Goal: Contribute content: Contribute content

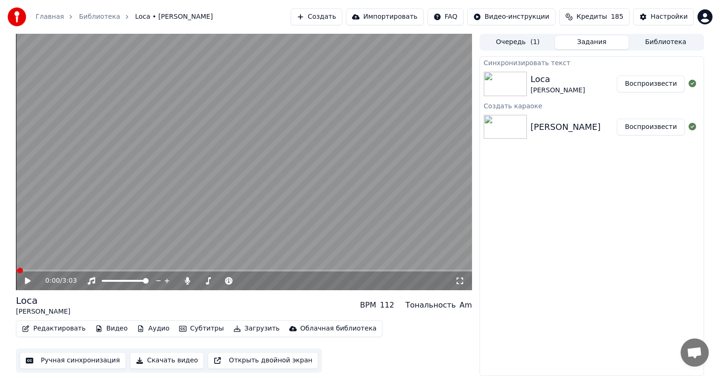
click at [279, 187] on video at bounding box center [244, 162] width 456 height 256
click at [69, 360] on button "Ручная синхронизация" at bounding box center [73, 360] width 106 height 17
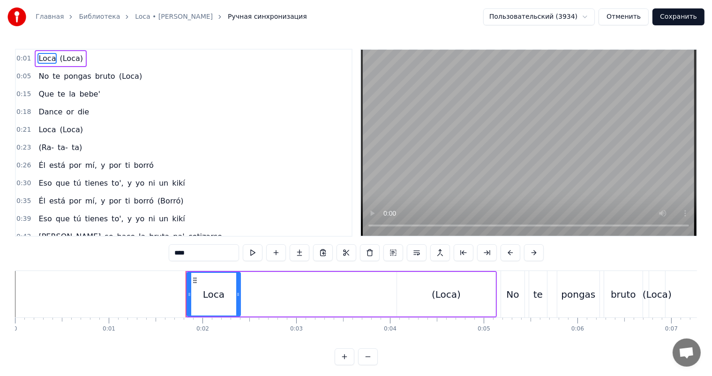
click at [479, 136] on video at bounding box center [529, 143] width 336 height 186
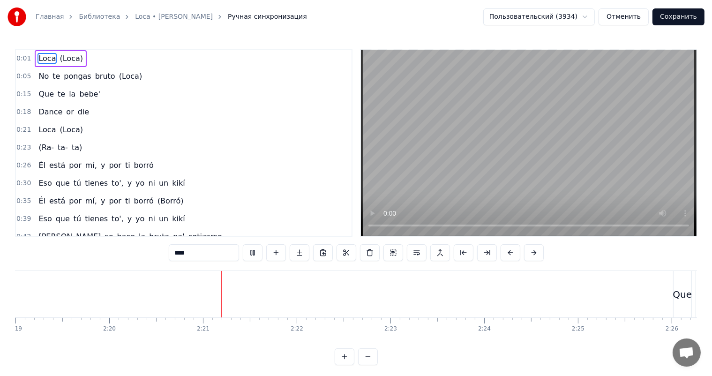
scroll to position [0, 13140]
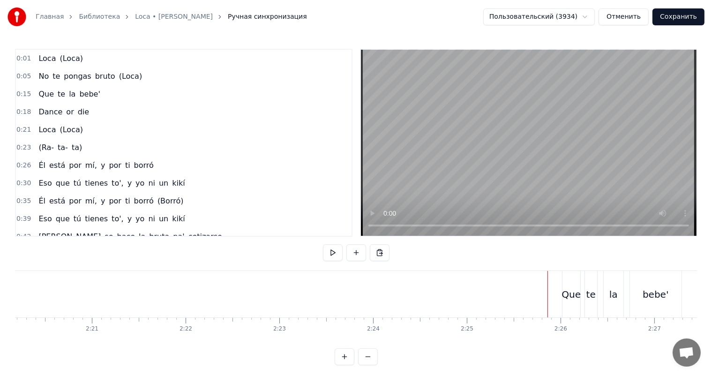
click at [590, 148] on video at bounding box center [529, 143] width 336 height 186
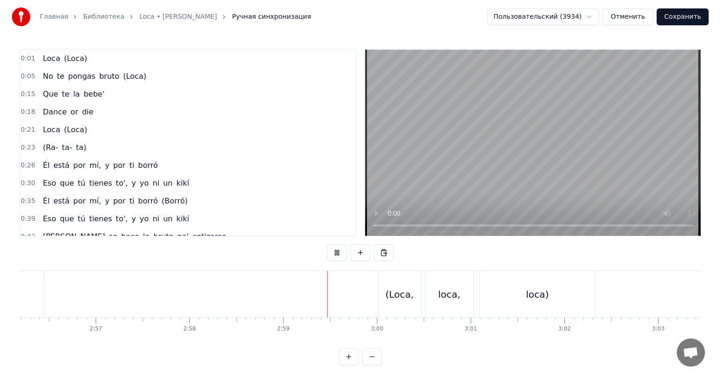
scroll to position [0, 16542]
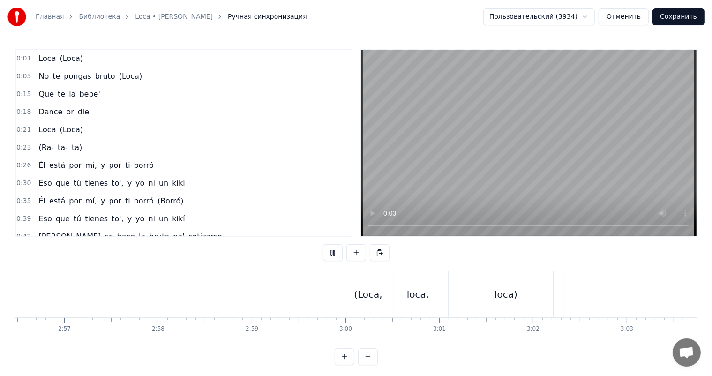
click at [680, 17] on button "Сохранить" at bounding box center [678, 16] width 52 height 17
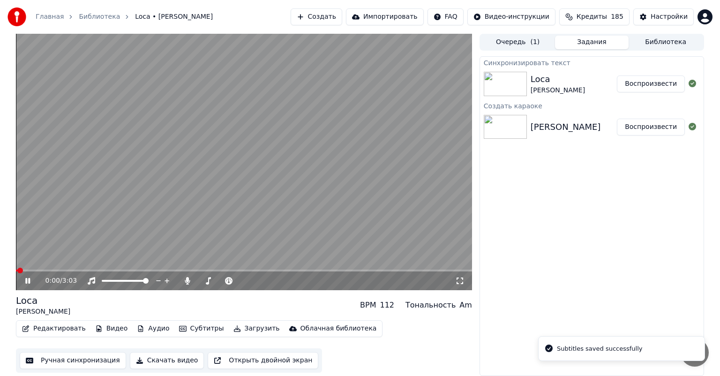
click at [173, 357] on button "Скачать видео" at bounding box center [167, 360] width 75 height 17
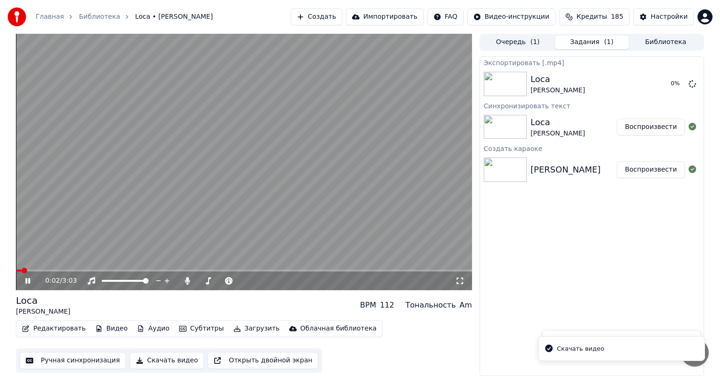
click at [304, 164] on video at bounding box center [244, 162] width 456 height 256
click at [342, 18] on button "Создать" at bounding box center [317, 16] width 52 height 17
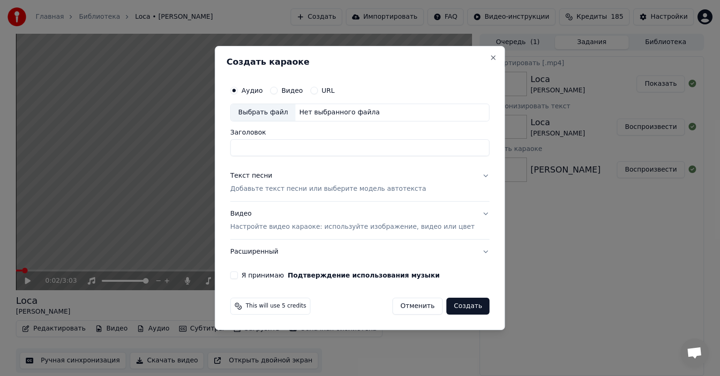
click at [258, 113] on div "Выбрать файл" at bounding box center [263, 112] width 65 height 17
type input "**********"
click at [314, 186] on p "Добавьте текст песни или выберите модель автотекста" at bounding box center [328, 188] width 196 height 9
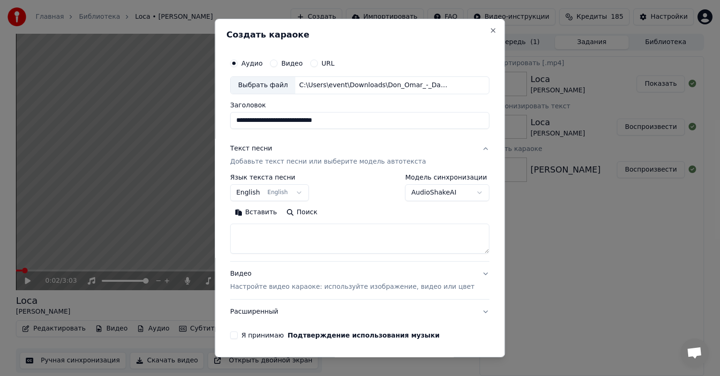
click at [292, 242] on textarea at bounding box center [359, 239] width 259 height 30
paste textarea "**********"
type textarea "**********"
click at [305, 282] on p "Настройте видео караоке: используйте изображение, видео или цвет" at bounding box center [352, 286] width 244 height 9
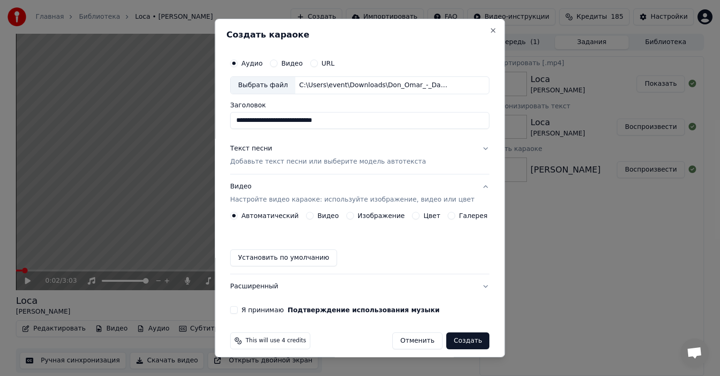
click at [347, 217] on button "Изображение" at bounding box center [349, 215] width 7 height 7
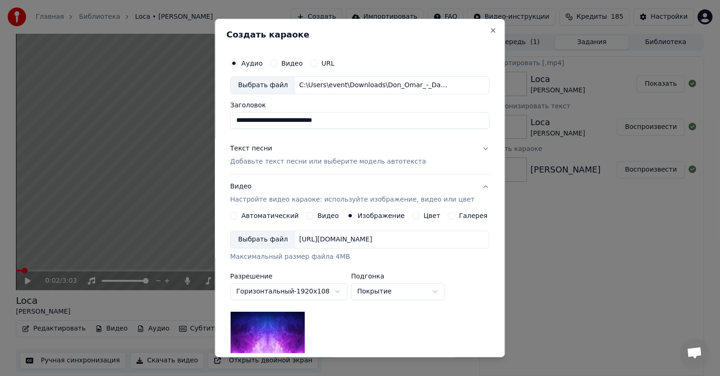
click at [266, 244] on div "Выбрать файл" at bounding box center [263, 239] width 65 height 17
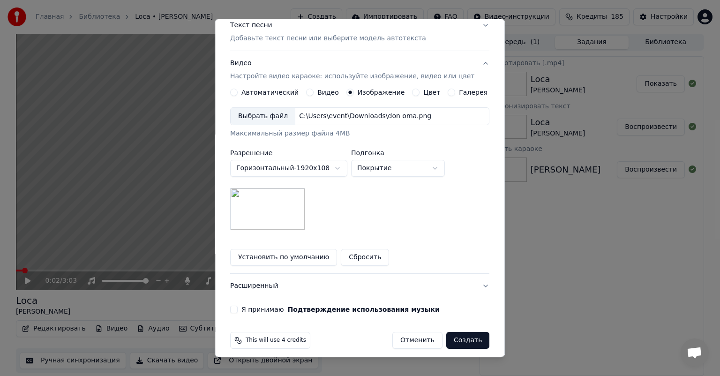
scroll to position [129, 0]
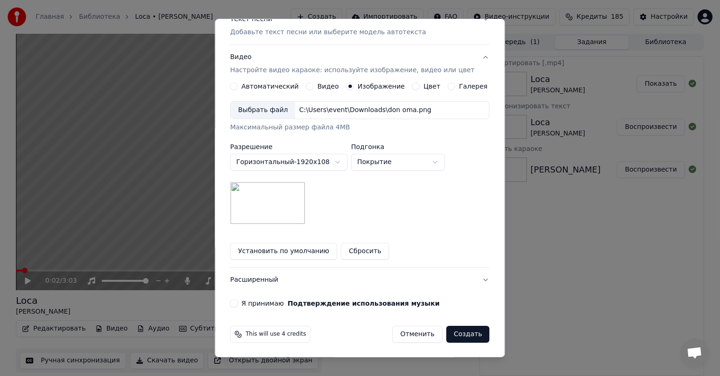
click at [235, 302] on div "**********" at bounding box center [359, 116] width 267 height 390
click at [238, 301] on button "Я принимаю Подтверждение использования музыки" at bounding box center [233, 302] width 7 height 7
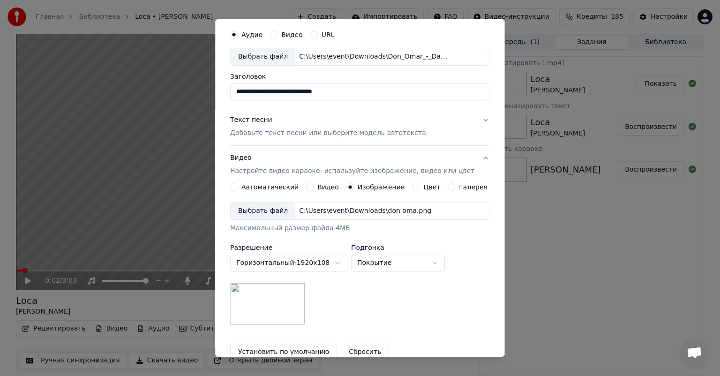
scroll to position [0, 0]
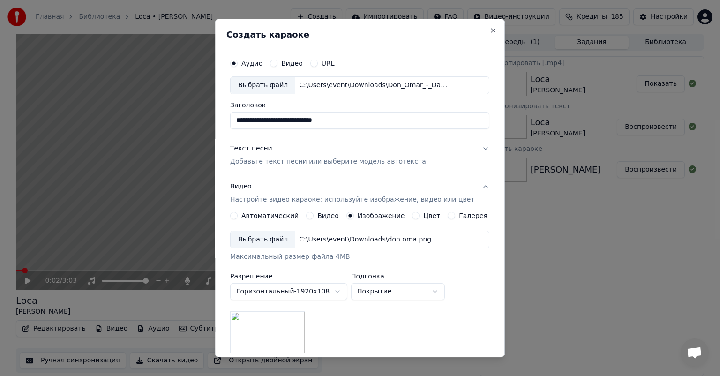
drag, startPoint x: 408, startPoint y: 120, endPoint x: 324, endPoint y: 124, distance: 83.5
click at [324, 124] on input "**********" at bounding box center [359, 120] width 259 height 17
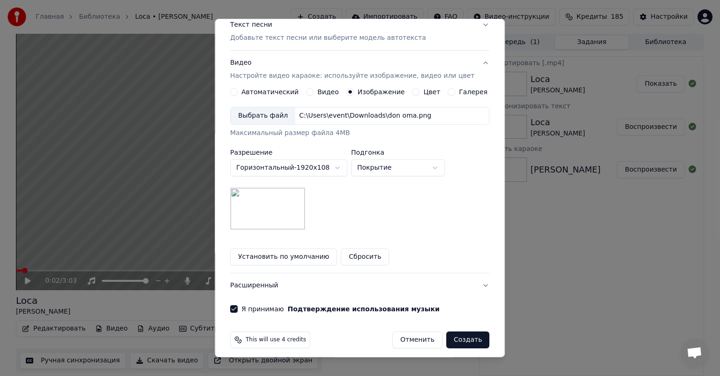
scroll to position [129, 0]
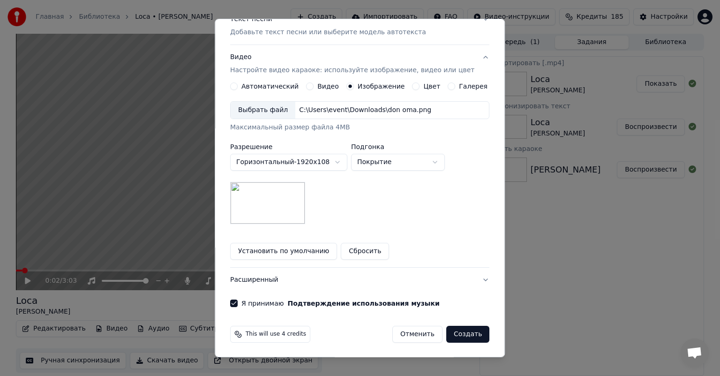
type input "**********"
click at [464, 331] on button "Создать" at bounding box center [467, 334] width 43 height 17
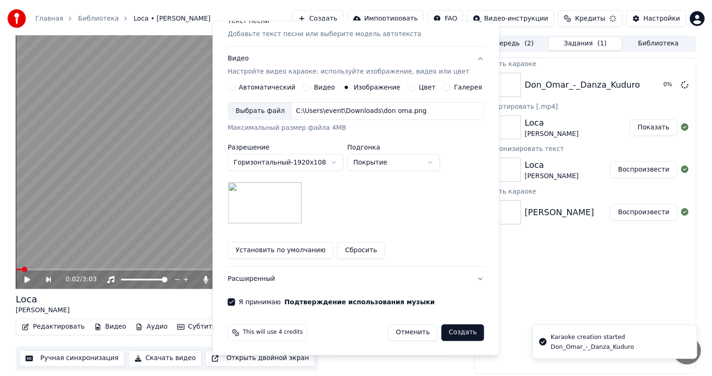
scroll to position [7, 0]
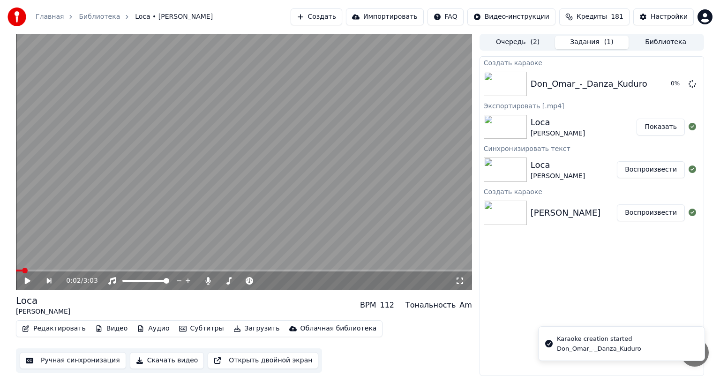
click at [665, 128] on button "Показать" at bounding box center [660, 127] width 48 height 17
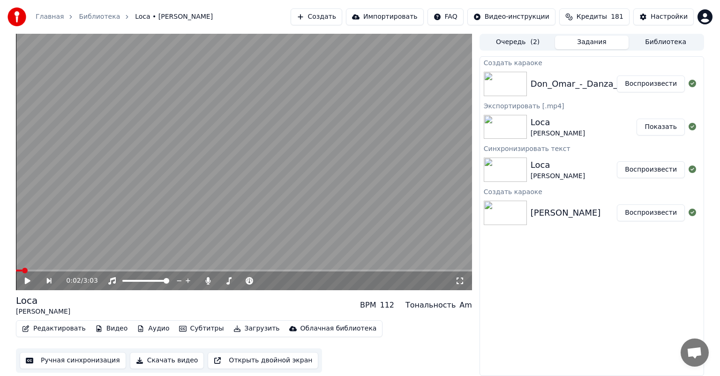
click at [647, 88] on button "Воспроизвести" at bounding box center [651, 83] width 68 height 17
click at [77, 359] on button "Ручная синхронизация" at bounding box center [73, 360] width 106 height 17
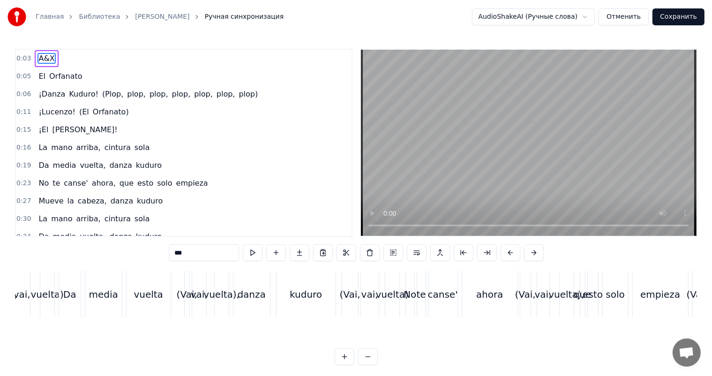
scroll to position [0, 17073]
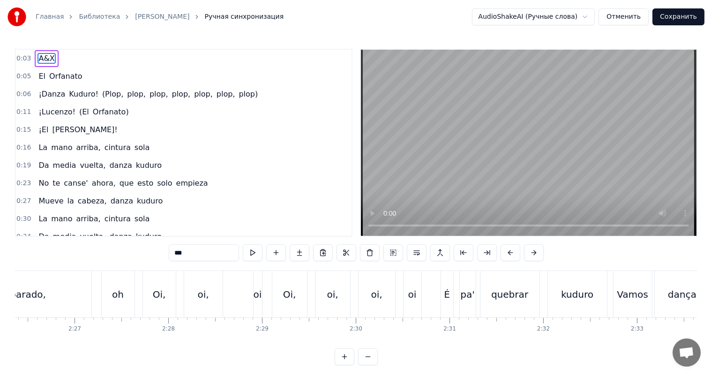
click at [530, 130] on video at bounding box center [529, 143] width 336 height 186
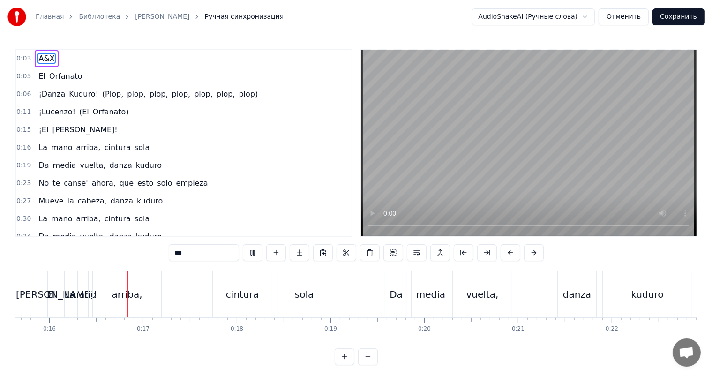
scroll to position [0, 1484]
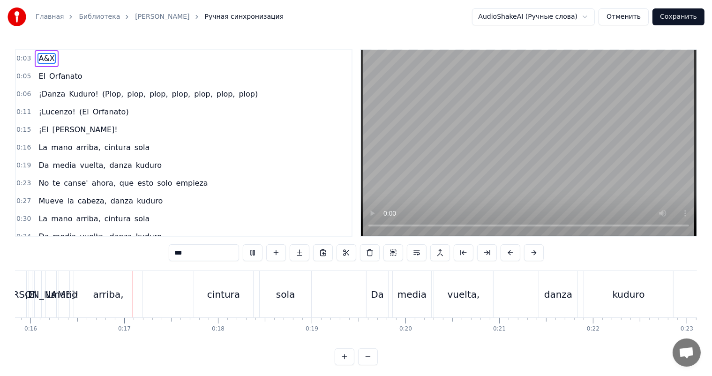
click at [603, 93] on video at bounding box center [529, 143] width 336 height 186
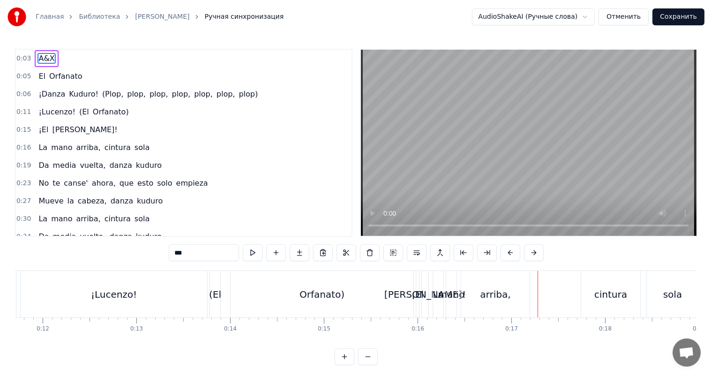
scroll to position [0, 875]
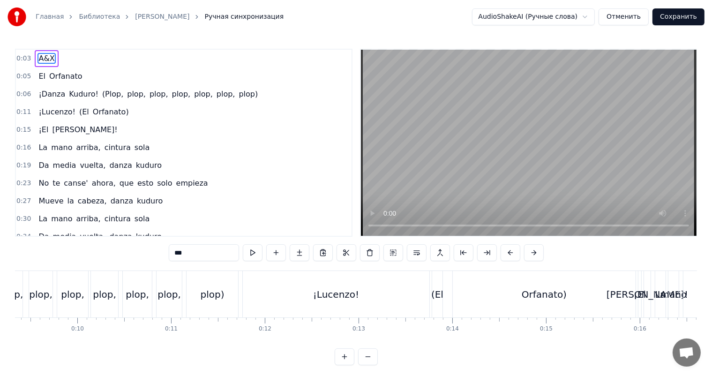
click at [345, 295] on div "¡Lucenzo!" at bounding box center [336, 294] width 46 height 14
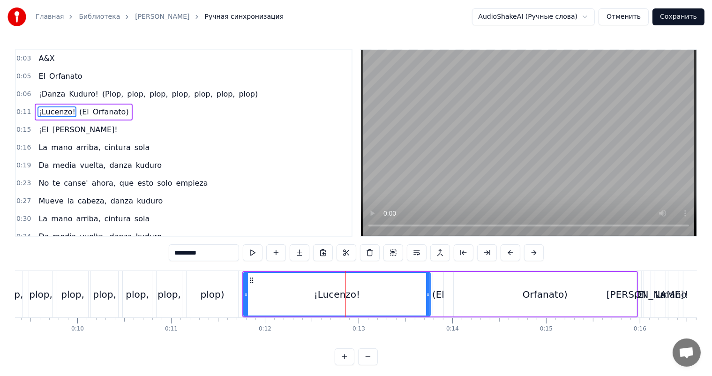
drag, startPoint x: 197, startPoint y: 291, endPoint x: 238, endPoint y: 271, distance: 45.7
click at [197, 292] on div "plop)" at bounding box center [213, 294] width 52 height 46
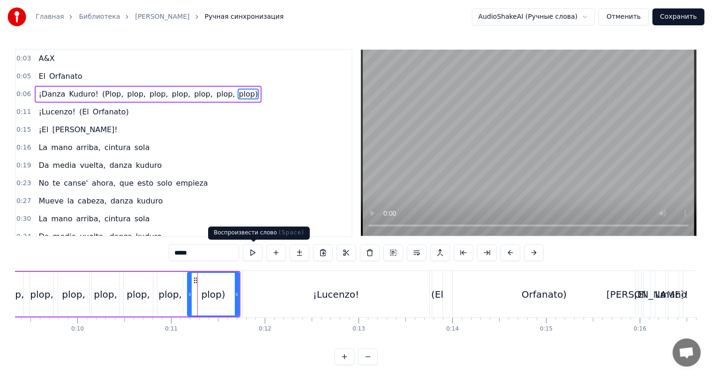
click at [553, 126] on video at bounding box center [529, 143] width 336 height 186
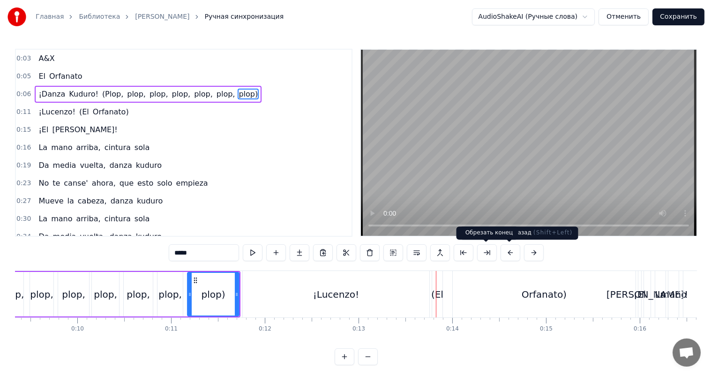
click at [403, 292] on div "¡Lucenzo!" at bounding box center [336, 294] width 187 height 46
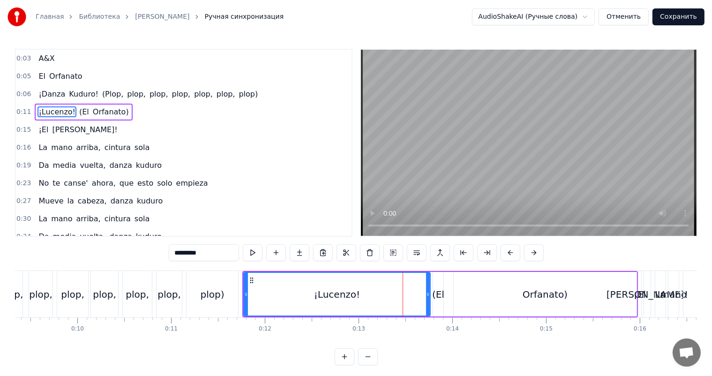
click at [484, 141] on video at bounding box center [529, 143] width 336 height 186
click at [482, 143] on video at bounding box center [529, 143] width 336 height 186
click at [572, 304] on div "Orfanato)" at bounding box center [545, 294] width 183 height 45
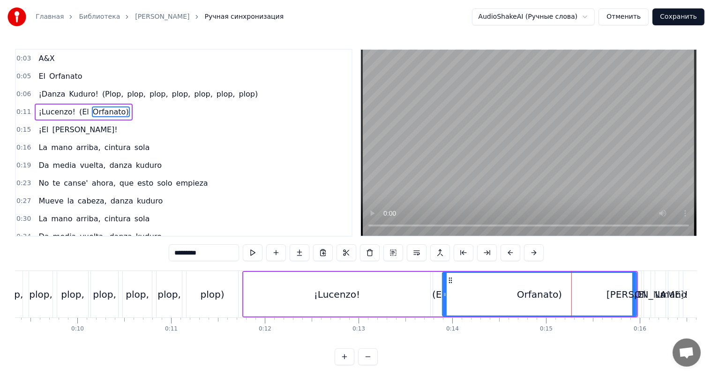
drag, startPoint x: 456, startPoint y: 281, endPoint x: 444, endPoint y: 283, distance: 11.5
click at [444, 283] on div at bounding box center [445, 294] width 4 height 43
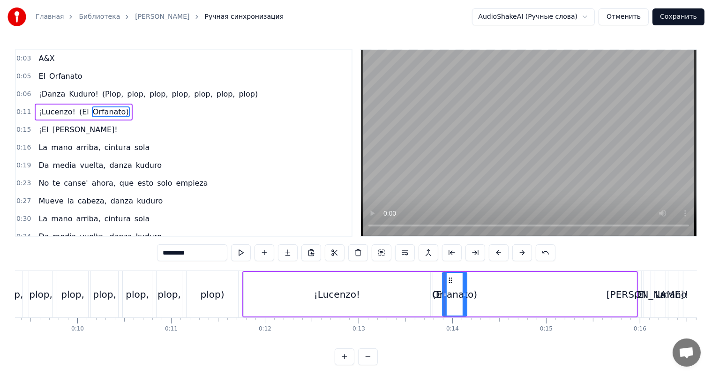
drag, startPoint x: 634, startPoint y: 283, endPoint x: 465, endPoint y: 279, distance: 169.2
click at [465, 279] on div at bounding box center [465, 294] width 4 height 43
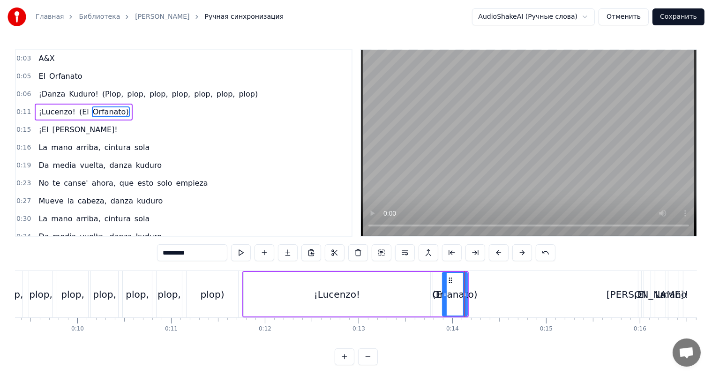
click at [637, 291] on div "¡El" at bounding box center [640, 294] width 12 height 14
type input "***"
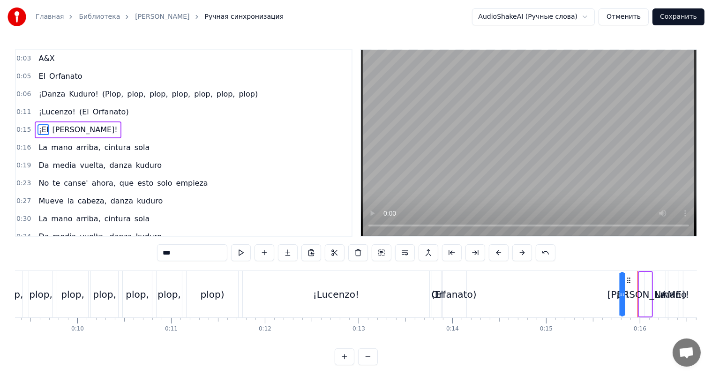
drag, startPoint x: 647, startPoint y: 277, endPoint x: 628, endPoint y: 279, distance: 18.8
click at [628, 279] on icon at bounding box center [628, 280] width 7 height 7
click at [17, 127] on span "0:15" at bounding box center [23, 129] width 15 height 9
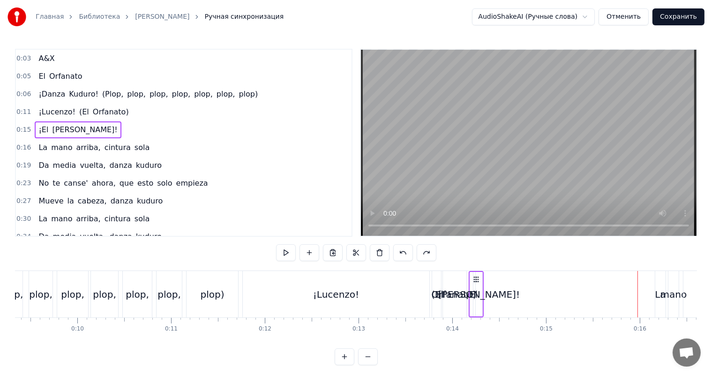
drag, startPoint x: 646, startPoint y: 276, endPoint x: 477, endPoint y: 285, distance: 169.4
click at [477, 285] on div "¡El Rey!" at bounding box center [476, 294] width 15 height 46
click at [481, 288] on div "[PERSON_NAME]!" at bounding box center [479, 294] width 82 height 14
click at [478, 289] on div "[PERSON_NAME]!" at bounding box center [478, 294] width 82 height 14
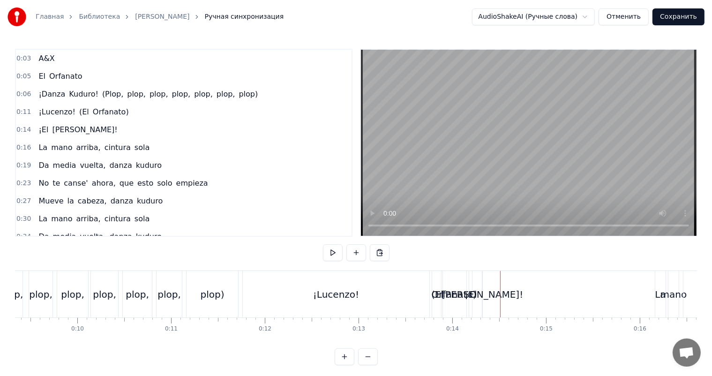
click at [483, 288] on div "[PERSON_NAME]!" at bounding box center [482, 294] width 82 height 14
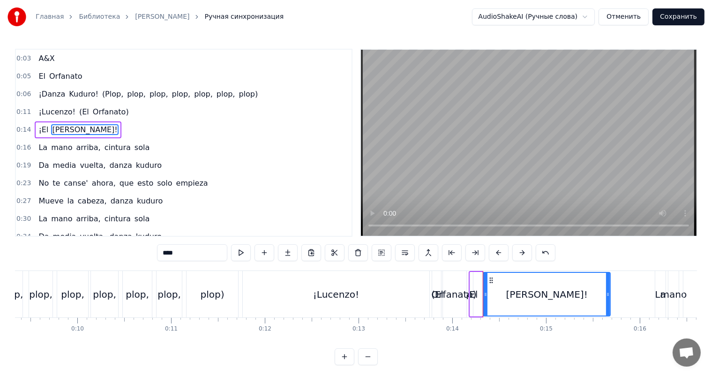
drag, startPoint x: 481, startPoint y: 289, endPoint x: 608, endPoint y: 290, distance: 127.0
click at [608, 290] on div at bounding box center [608, 294] width 4 height 43
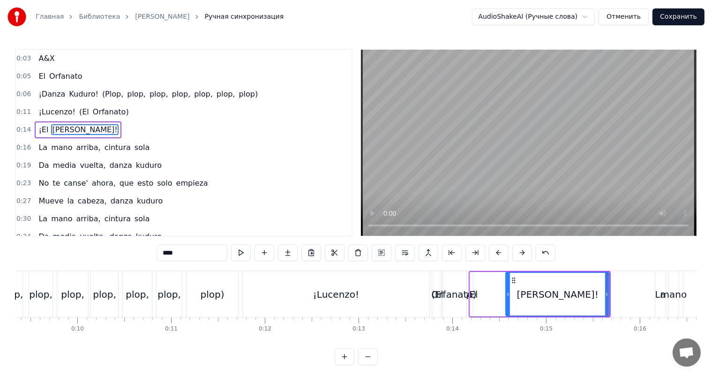
drag, startPoint x: 486, startPoint y: 288, endPoint x: 507, endPoint y: 291, distance: 21.7
click at [507, 291] on div at bounding box center [508, 294] width 4 height 43
click at [474, 296] on div "¡El" at bounding box center [471, 294] width 12 height 14
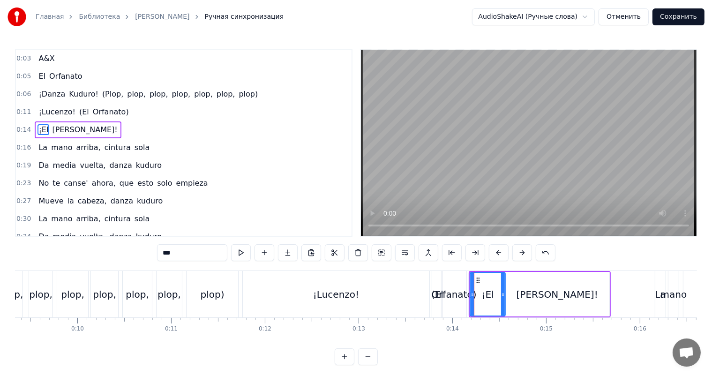
drag, startPoint x: 472, startPoint y: 297, endPoint x: 504, endPoint y: 292, distance: 32.6
click at [504, 292] on icon at bounding box center [503, 294] width 4 height 7
click at [420, 289] on div "¡Lucenzo!" at bounding box center [336, 294] width 187 height 46
type input "*********"
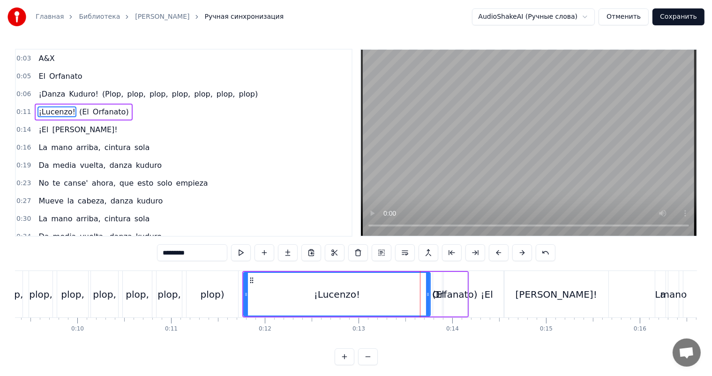
click at [540, 192] on video at bounding box center [529, 143] width 336 height 186
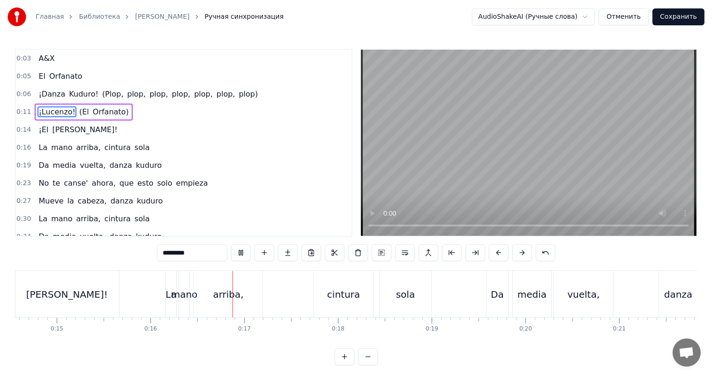
scroll to position [0, 1481]
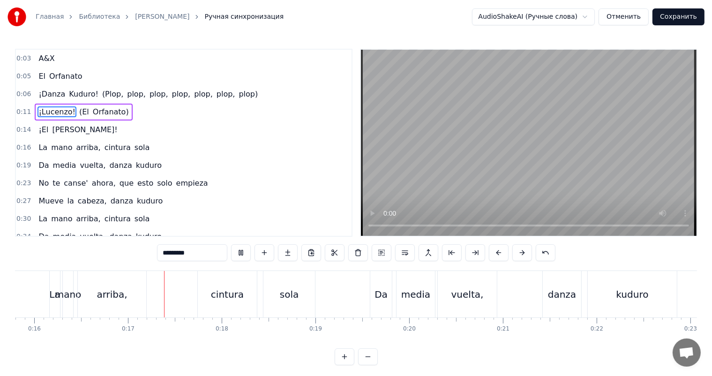
click at [539, 189] on video at bounding box center [529, 143] width 336 height 186
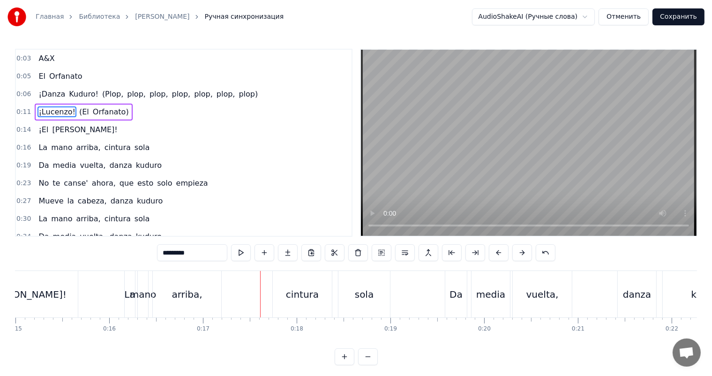
scroll to position [0, 1152]
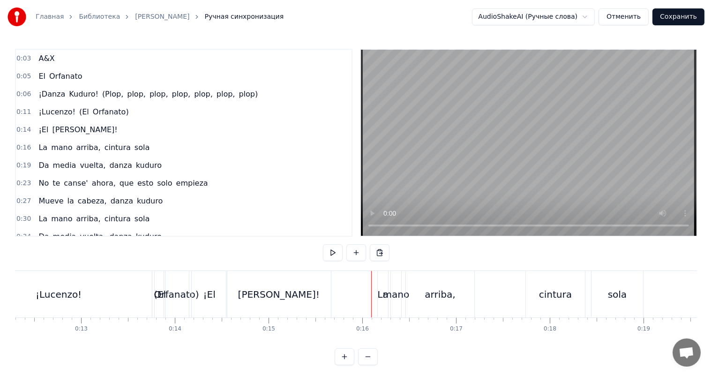
click at [386, 287] on div "mano" at bounding box center [396, 294] width 27 height 14
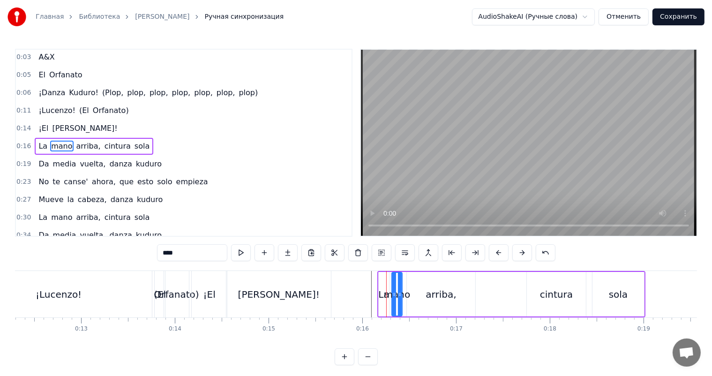
click at [383, 284] on div "La" at bounding box center [384, 294] width 10 height 45
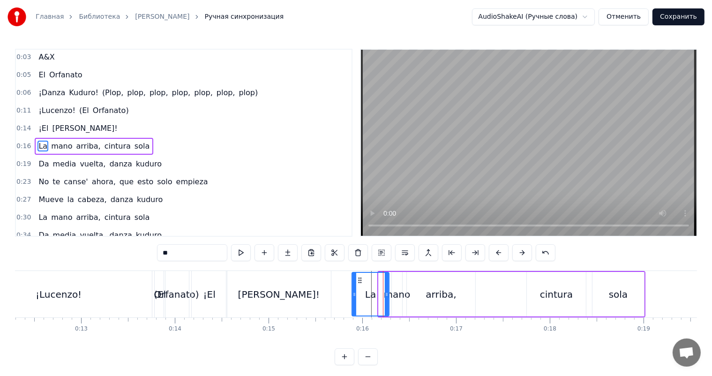
drag, startPoint x: 382, startPoint y: 279, endPoint x: 361, endPoint y: 283, distance: 21.0
click at [355, 284] on div at bounding box center [354, 294] width 4 height 43
drag, startPoint x: 386, startPoint y: 282, endPoint x: 364, endPoint y: 286, distance: 22.4
click at [364, 286] on div at bounding box center [365, 294] width 4 height 43
click at [394, 281] on div "mano" at bounding box center [397, 294] width 10 height 45
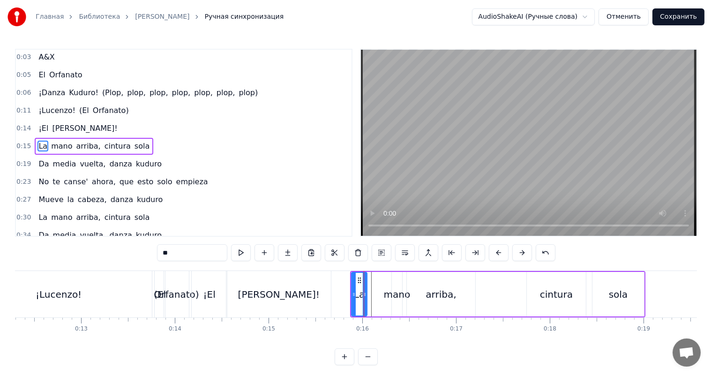
type input "****"
drag, startPoint x: 394, startPoint y: 281, endPoint x: 369, endPoint y: 282, distance: 24.9
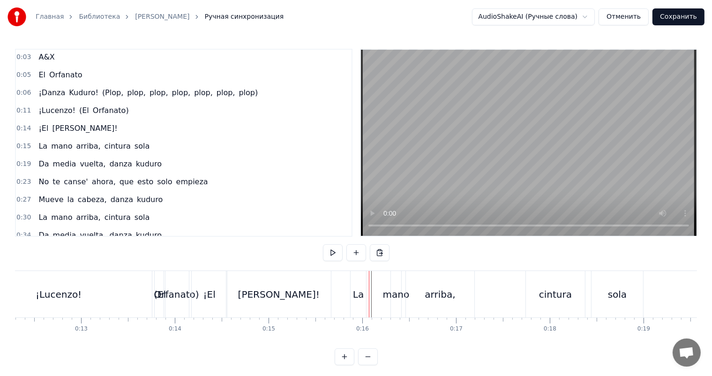
click at [390, 281] on div "mano" at bounding box center [395, 294] width 11 height 46
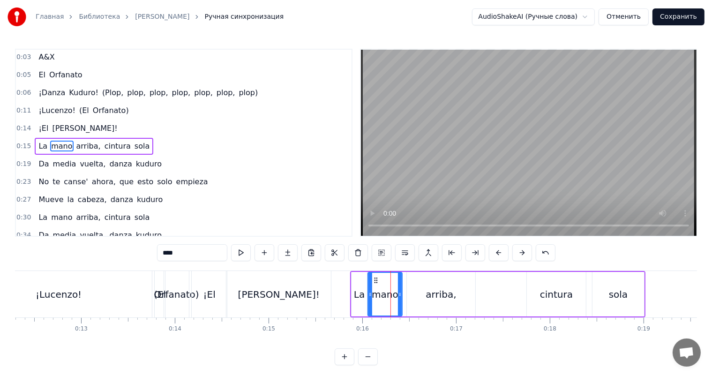
drag, startPoint x: 392, startPoint y: 281, endPoint x: 368, endPoint y: 282, distance: 23.9
click at [368, 282] on div at bounding box center [370, 294] width 4 height 43
click at [401, 155] on video at bounding box center [529, 143] width 336 height 186
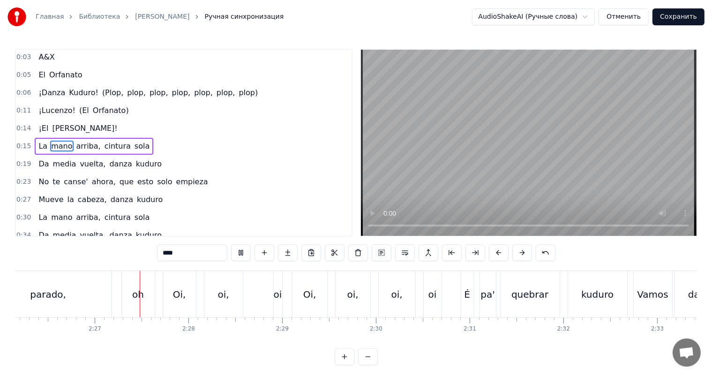
scroll to position [0, 13718]
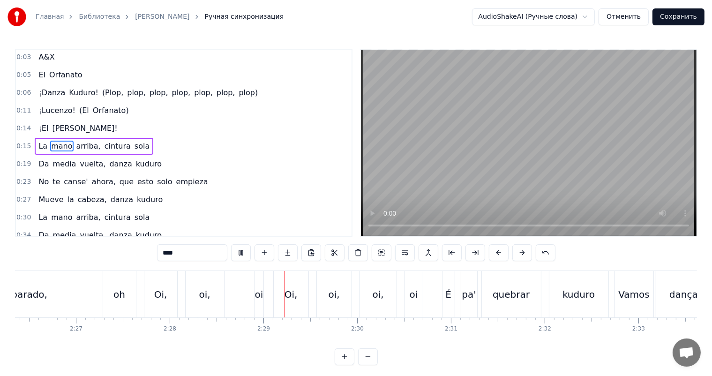
click at [523, 101] on video at bounding box center [529, 143] width 336 height 186
click at [60, 294] on div "parado," at bounding box center [29, 294] width 127 height 46
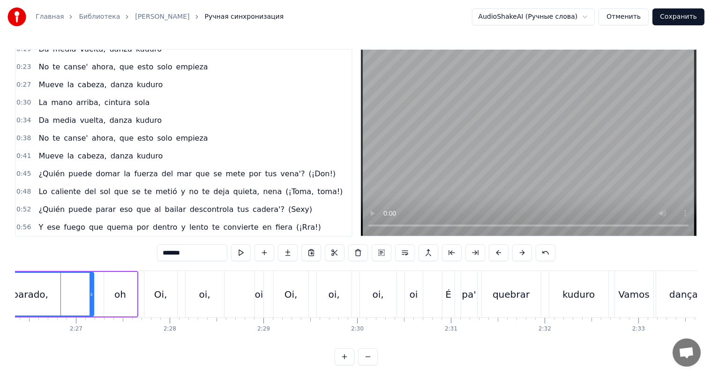
scroll to position [0, 13717]
click at [560, 144] on video at bounding box center [529, 143] width 336 height 186
drag, startPoint x: 94, startPoint y: 288, endPoint x: 55, endPoint y: 290, distance: 38.9
click at [55, 290] on div at bounding box center [54, 294] width 4 height 43
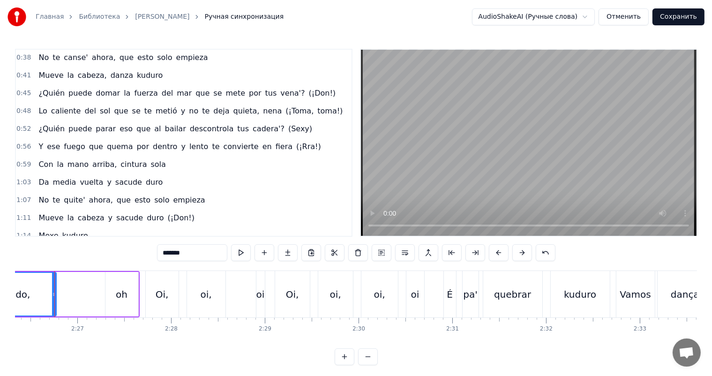
scroll to position [0, 13709]
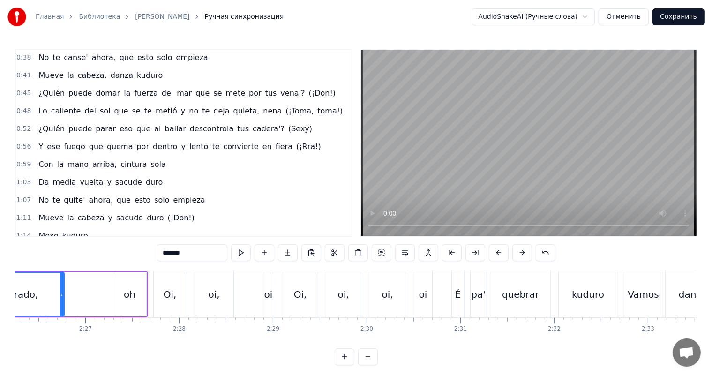
click at [117, 293] on div "oh" at bounding box center [129, 294] width 33 height 45
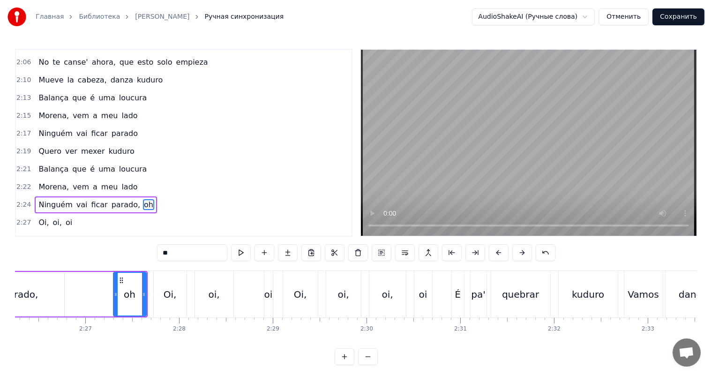
scroll to position [812, 0]
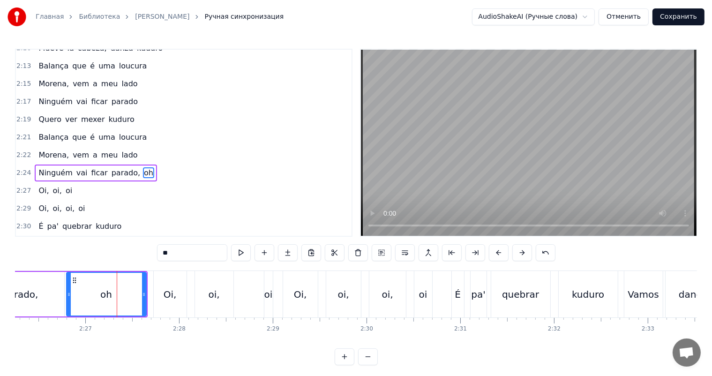
drag, startPoint x: 116, startPoint y: 292, endPoint x: 67, endPoint y: 297, distance: 49.5
click at [67, 297] on icon at bounding box center [69, 294] width 4 height 7
click at [30, 293] on div "parado," at bounding box center [20, 294] width 36 height 14
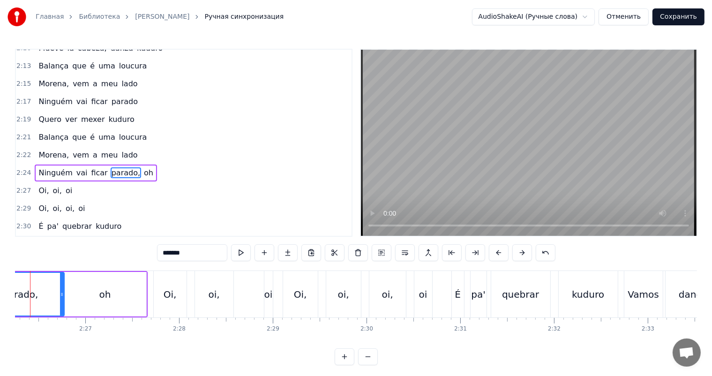
scroll to position [0, 13676]
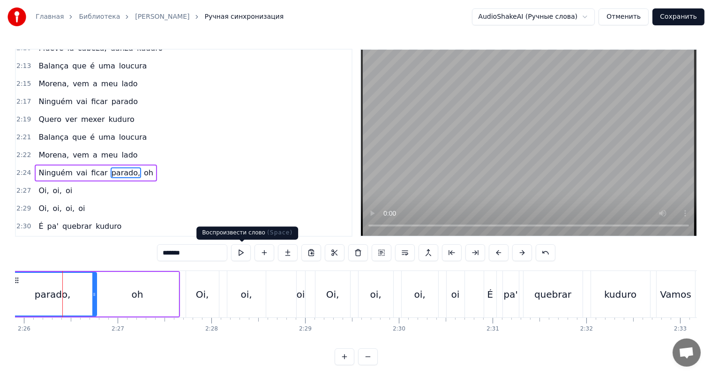
click at [532, 144] on video at bounding box center [529, 143] width 336 height 186
click at [137, 292] on div "oh" at bounding box center [138, 294] width 12 height 14
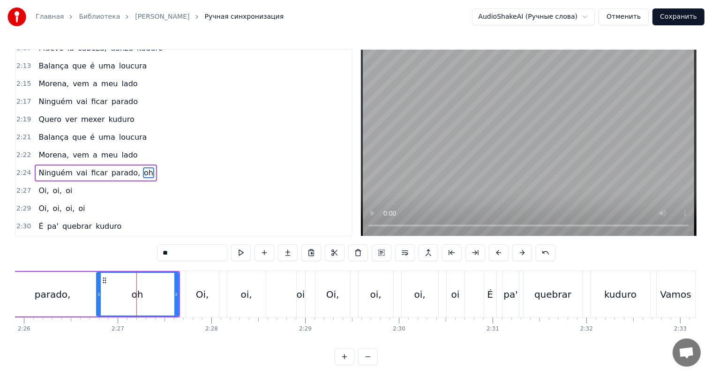
click at [96, 297] on div "oh" at bounding box center [137, 294] width 83 height 45
click at [32, 314] on div "parado," at bounding box center [53, 294] width 88 height 45
type input "*******"
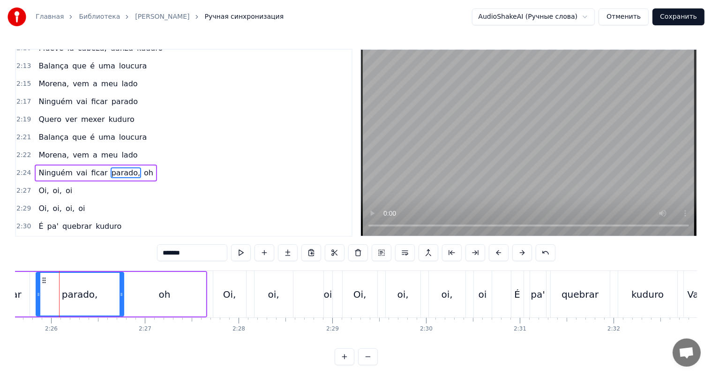
scroll to position [0, 13646]
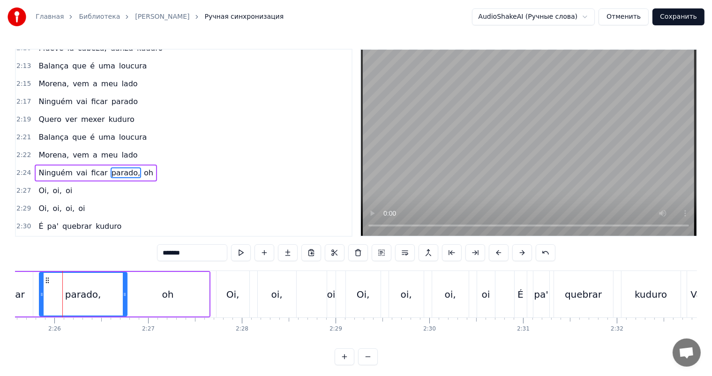
click at [62, 300] on div at bounding box center [62, 294] width 0 height 46
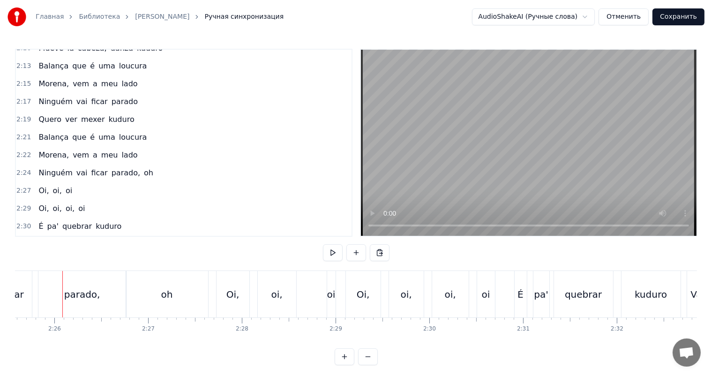
click at [559, 131] on video at bounding box center [529, 143] width 336 height 186
click at [560, 131] on video at bounding box center [529, 143] width 336 height 186
click at [101, 296] on div "parado," at bounding box center [82, 294] width 88 height 46
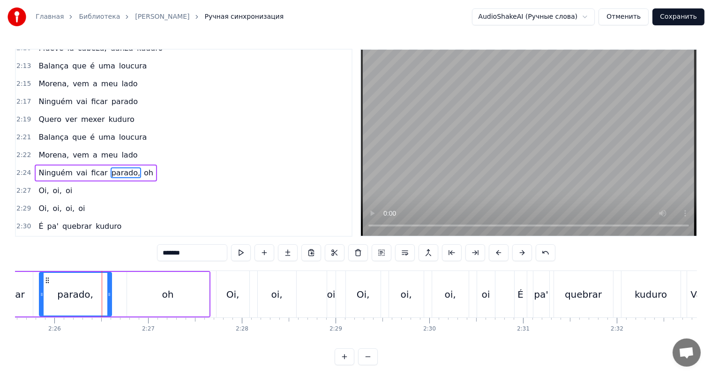
drag, startPoint x: 124, startPoint y: 288, endPoint x: 104, endPoint y: 299, distance: 23.1
click at [107, 299] on div at bounding box center [109, 294] width 4 height 43
click at [167, 289] on div "oh" at bounding box center [168, 294] width 12 height 14
type input "**"
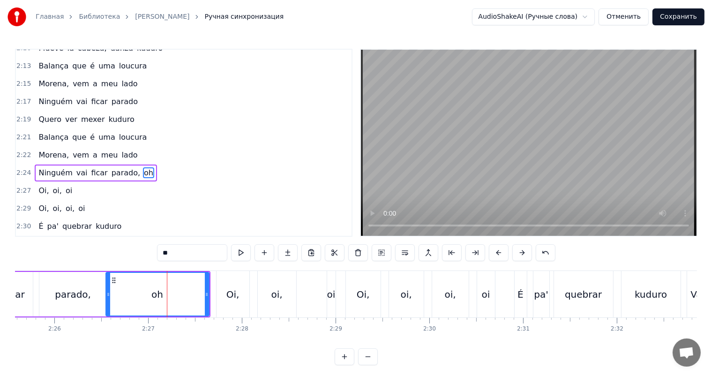
drag, startPoint x: 127, startPoint y: 296, endPoint x: 112, endPoint y: 300, distance: 15.5
click at [110, 300] on div at bounding box center [108, 294] width 4 height 43
click at [163, 292] on div "oh" at bounding box center [161, 294] width 12 height 14
click at [551, 120] on video at bounding box center [529, 143] width 336 height 186
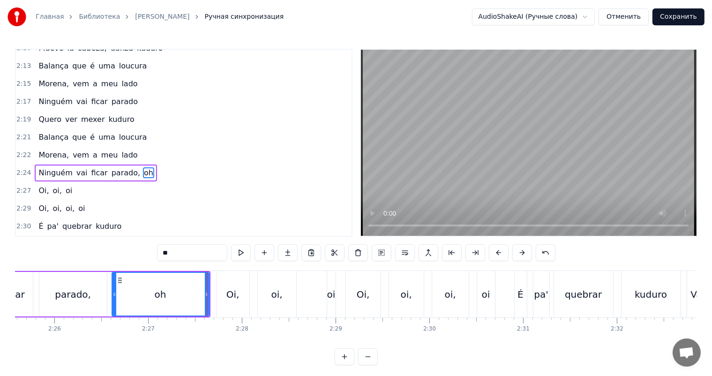
drag, startPoint x: 208, startPoint y: 292, endPoint x: 191, endPoint y: 291, distance: 16.4
click at [179, 298] on div "oh" at bounding box center [161, 294] width 98 height 45
click at [201, 286] on div "oh" at bounding box center [160, 294] width 96 height 43
drag, startPoint x: 206, startPoint y: 285, endPoint x: 165, endPoint y: 293, distance: 42.5
click at [169, 294] on div at bounding box center [171, 294] width 4 height 43
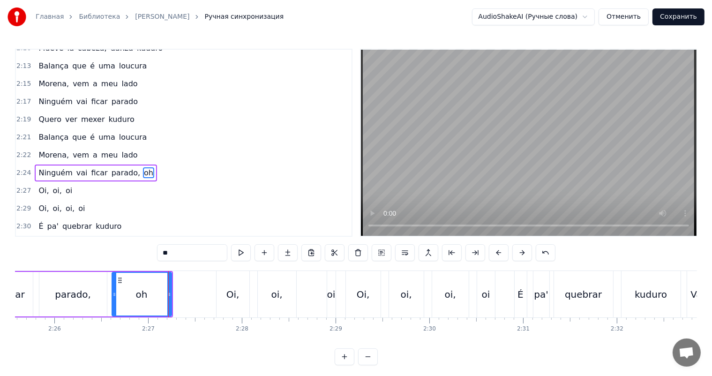
click at [18, 186] on span "2:27" at bounding box center [23, 190] width 15 height 9
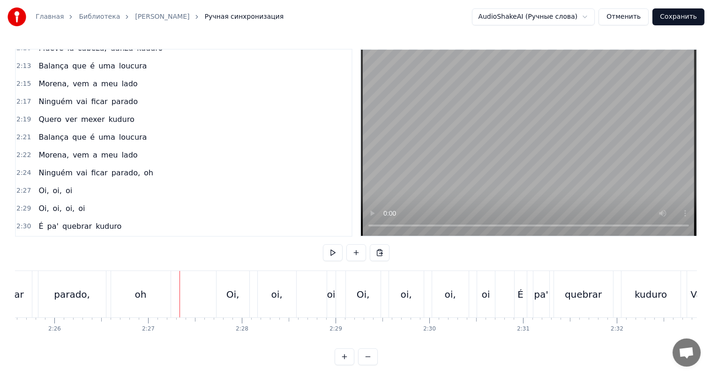
click at [223, 277] on div "Oi," at bounding box center [233, 294] width 33 height 46
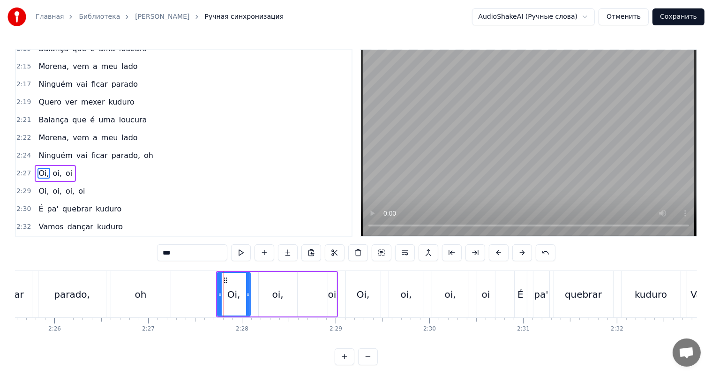
click at [28, 169] on span "2:27" at bounding box center [23, 173] width 15 height 9
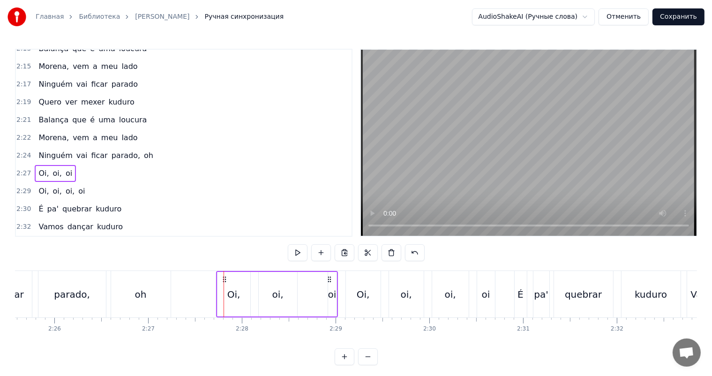
click at [238, 284] on div "Oi," at bounding box center [233, 294] width 33 height 45
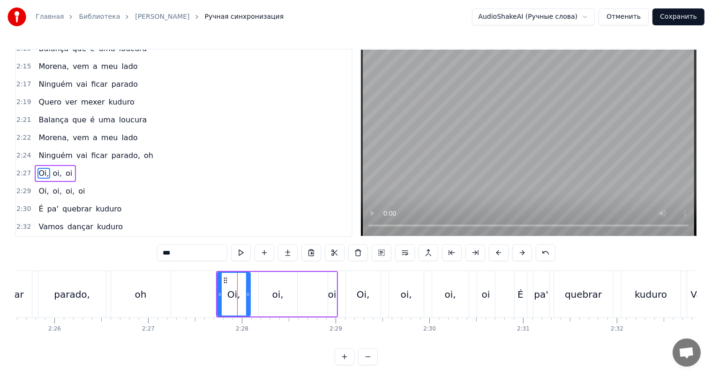
click at [22, 169] on span "2:27" at bounding box center [23, 173] width 15 height 9
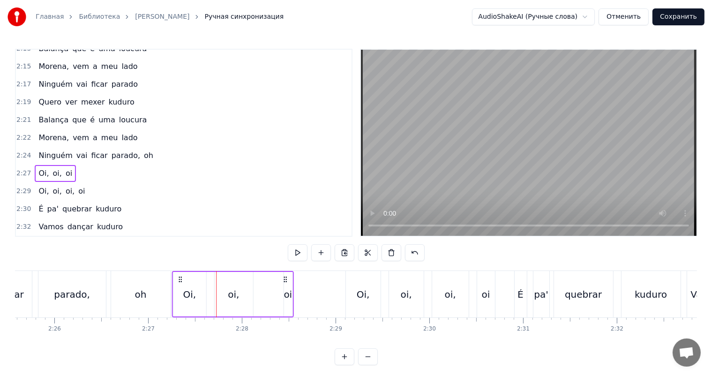
drag, startPoint x: 224, startPoint y: 277, endPoint x: 180, endPoint y: 279, distance: 44.1
click at [180, 279] on icon at bounding box center [179, 279] width 7 height 7
click at [284, 290] on div "oi" at bounding box center [288, 294] width 8 height 14
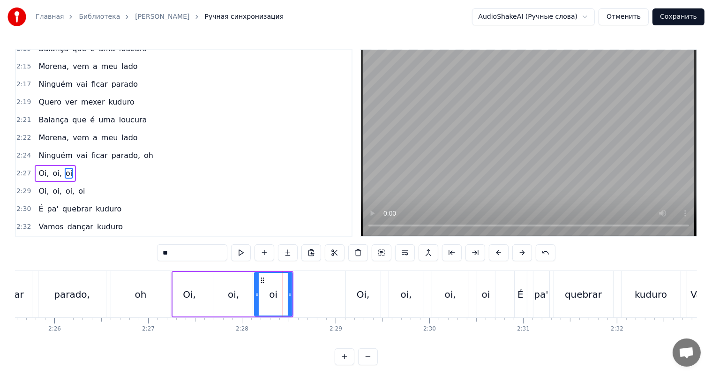
drag, startPoint x: 284, startPoint y: 290, endPoint x: 254, endPoint y: 290, distance: 29.1
click at [255, 290] on div at bounding box center [257, 294] width 4 height 43
click at [140, 283] on div "oh" at bounding box center [141, 294] width 60 height 46
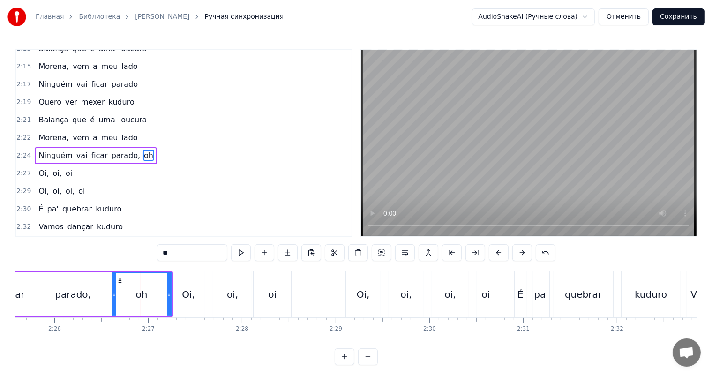
scroll to position [812, 0]
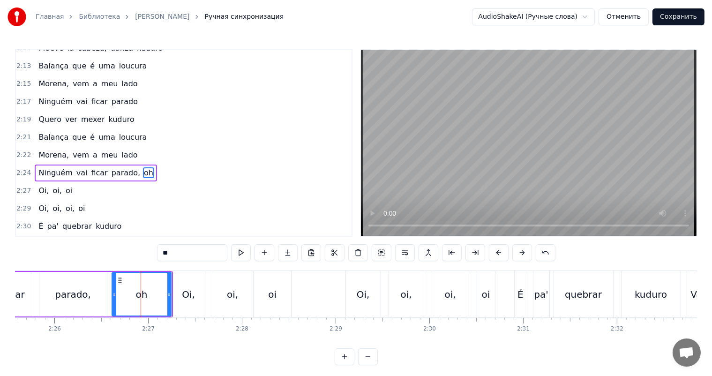
click at [688, 117] on video at bounding box center [529, 143] width 336 height 186
click at [673, 123] on video at bounding box center [529, 143] width 336 height 186
click at [360, 284] on div "Oi," at bounding box center [363, 294] width 35 height 46
type input "***"
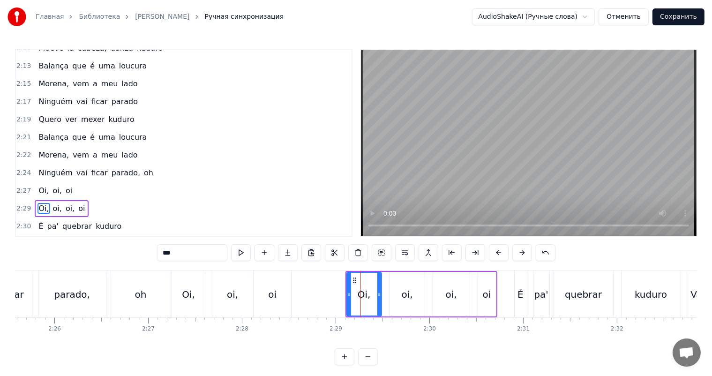
scroll to position [846, 0]
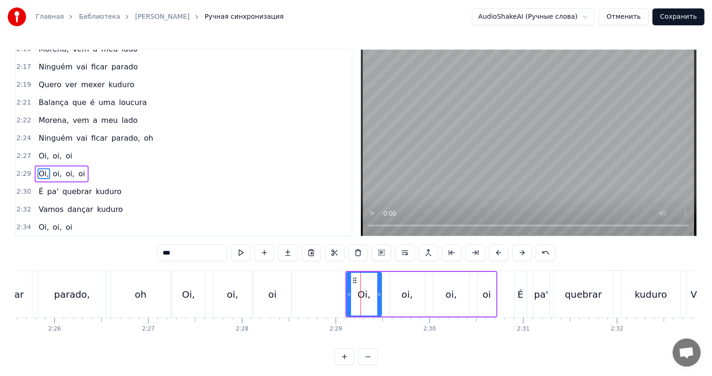
click at [23, 169] on span "2:29" at bounding box center [23, 173] width 15 height 9
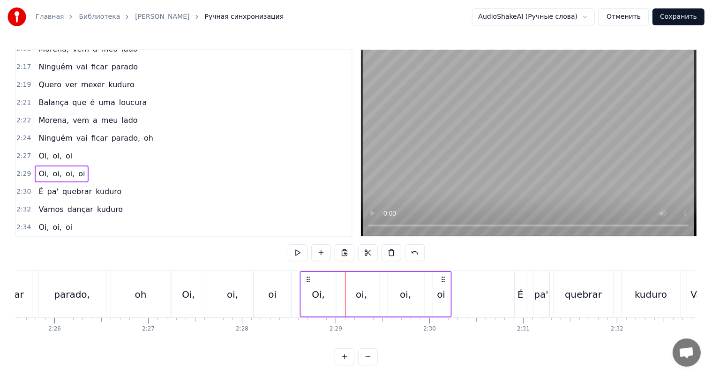
drag, startPoint x: 352, startPoint y: 276, endPoint x: 306, endPoint y: 276, distance: 45.9
click at [306, 276] on icon at bounding box center [307, 279] width 7 height 7
click at [403, 286] on div "oi," at bounding box center [405, 294] width 37 height 45
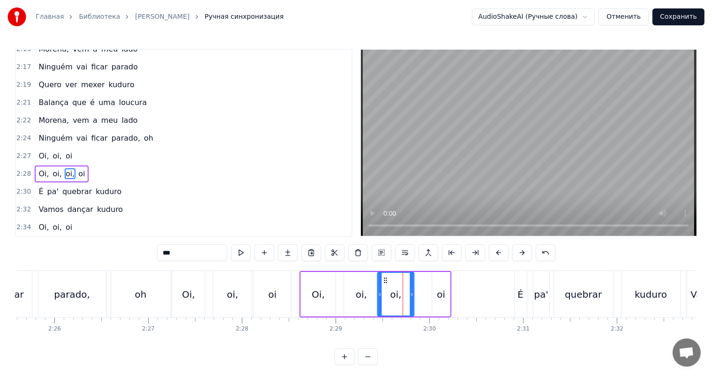
drag, startPoint x: 395, startPoint y: 277, endPoint x: 387, endPoint y: 278, distance: 8.6
click at [387, 278] on icon at bounding box center [385, 280] width 7 height 7
click at [437, 283] on div "oi" at bounding box center [441, 294] width 18 height 45
type input "**"
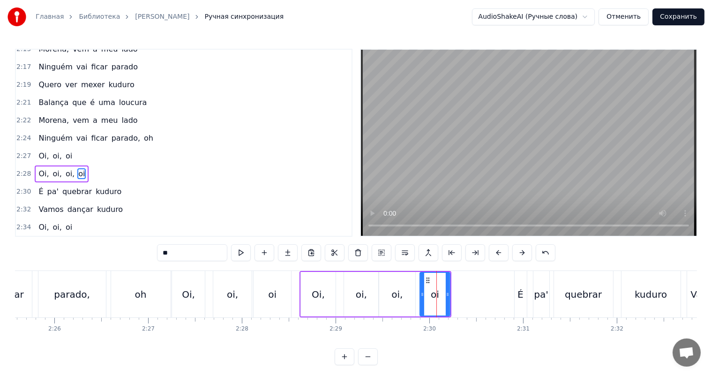
drag, startPoint x: 434, startPoint y: 284, endPoint x: 422, endPoint y: 286, distance: 12.5
click at [422, 286] on div at bounding box center [422, 294] width 4 height 43
drag, startPoint x: 448, startPoint y: 286, endPoint x: 457, endPoint y: 285, distance: 8.9
click at [457, 285] on div at bounding box center [457, 294] width 4 height 43
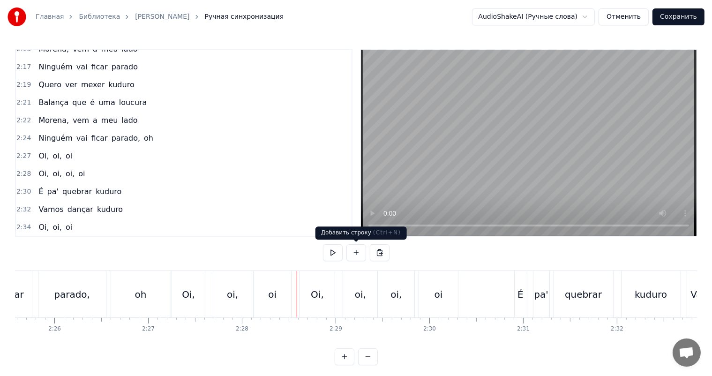
click at [562, 155] on video at bounding box center [529, 143] width 336 height 186
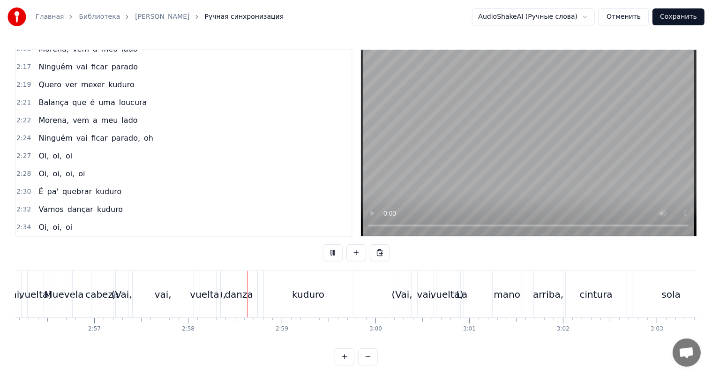
scroll to position [0, 16642]
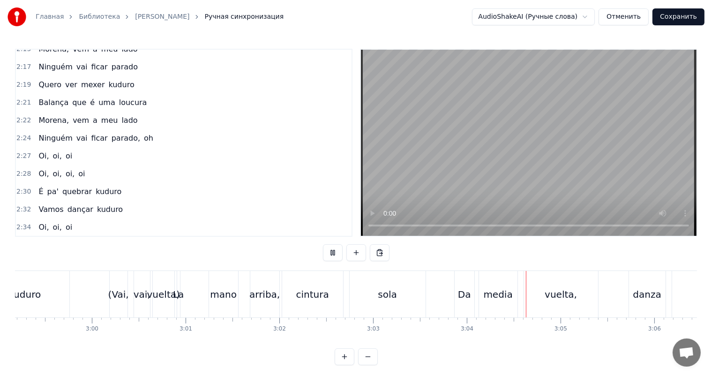
click at [561, 109] on video at bounding box center [529, 143] width 336 height 186
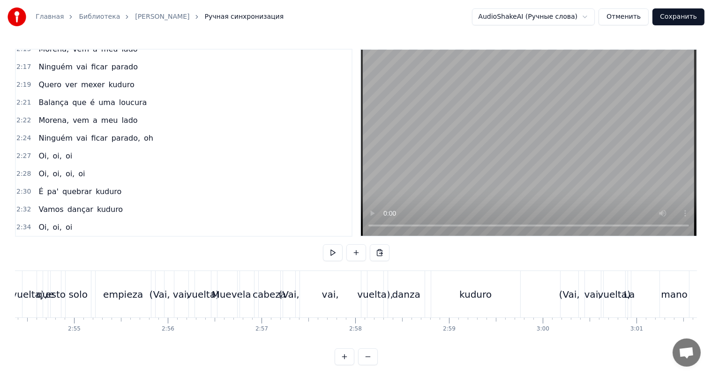
scroll to position [0, 16490]
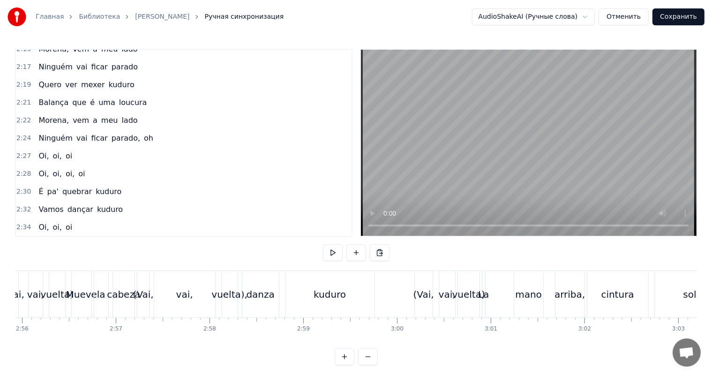
click at [398, 294] on div "Mueve la cabeza (Vai, vai, vuelta), danza kuduro (Vai, vai, vuelta)" at bounding box center [276, 294] width 411 height 46
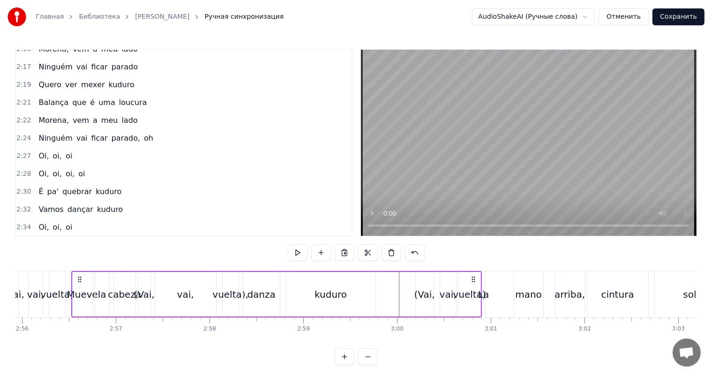
click at [393, 296] on div "Mueve la cabeza (Vai, vai, vuelta), danza kuduro (Vai, vai, vuelta)" at bounding box center [276, 294] width 411 height 46
click at [352, 292] on div "kuduro" at bounding box center [330, 294] width 89 height 45
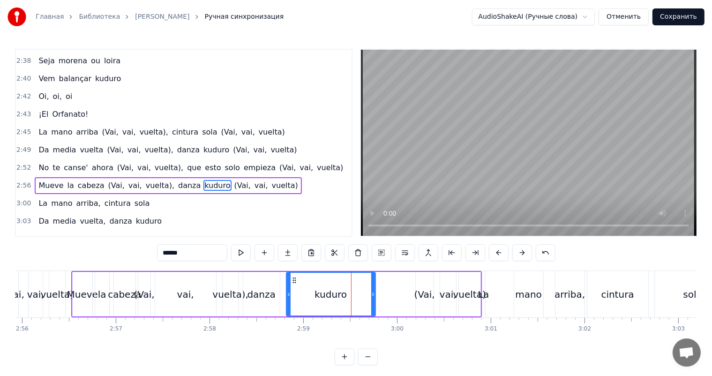
scroll to position [1054, 0]
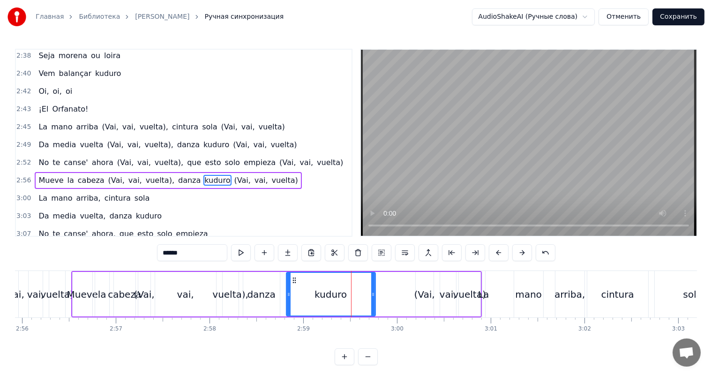
click at [288, 291] on icon at bounding box center [289, 294] width 4 height 7
click at [502, 167] on video at bounding box center [529, 143] width 336 height 186
click at [493, 170] on video at bounding box center [529, 143] width 336 height 186
click at [415, 307] on div "(Vai," at bounding box center [424, 294] width 19 height 45
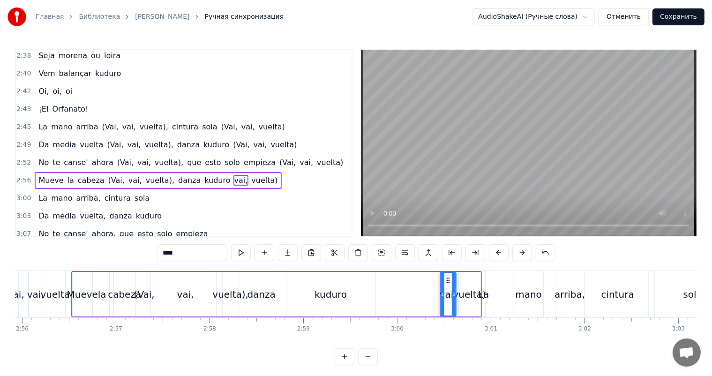
click at [233, 175] on span "vai," at bounding box center [240, 180] width 15 height 11
click at [233, 175] on span "vuelta)" at bounding box center [247, 180] width 28 height 11
type input "**"
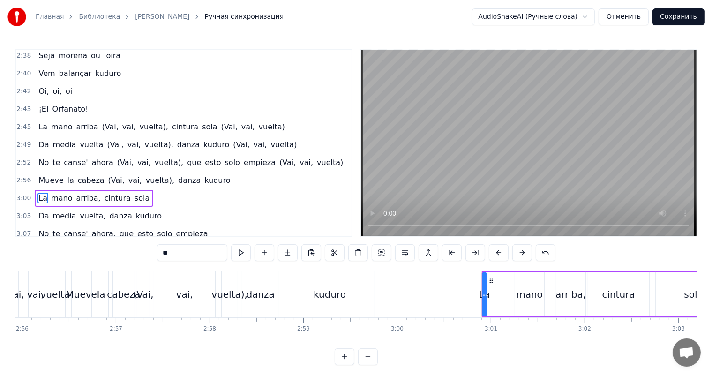
scroll to position [1055, 0]
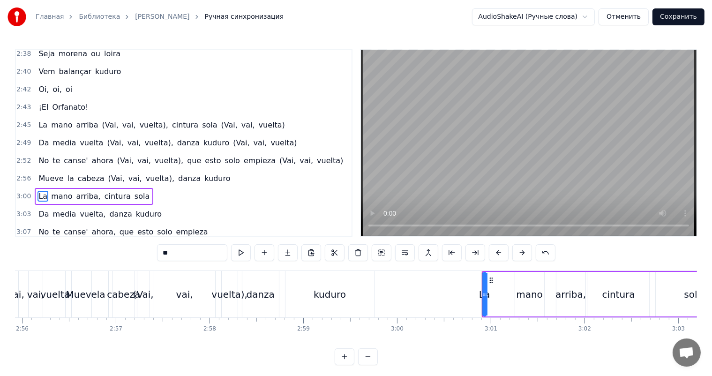
click at [482, 285] on div at bounding box center [484, 294] width 4 height 43
drag, startPoint x: 482, startPoint y: 285, endPoint x: 523, endPoint y: 290, distance: 41.1
click at [523, 290] on div at bounding box center [525, 294] width 4 height 43
drag, startPoint x: 488, startPoint y: 277, endPoint x: 421, endPoint y: 282, distance: 67.2
click at [421, 282] on icon at bounding box center [423, 280] width 7 height 7
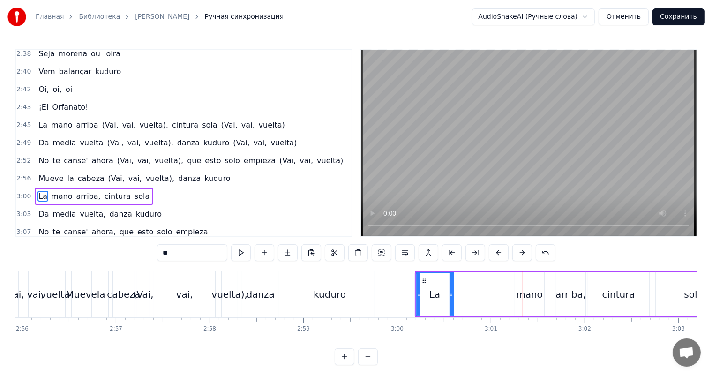
drag, startPoint x: 456, startPoint y: 286, endPoint x: 437, endPoint y: 289, distance: 19.4
click at [446, 288] on div "La" at bounding box center [435, 294] width 37 height 43
click at [437, 289] on div "La" at bounding box center [432, 294] width 11 height 14
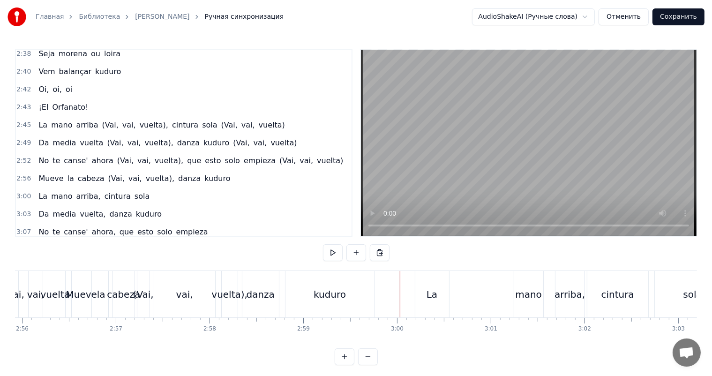
click at [568, 143] on video at bounding box center [529, 143] width 336 height 186
click at [427, 287] on div "La" at bounding box center [431, 294] width 11 height 14
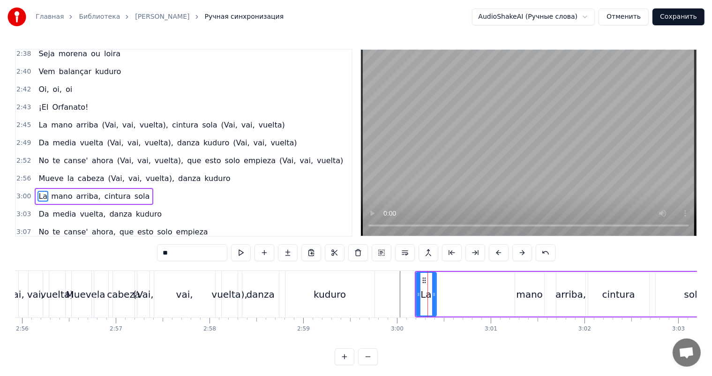
drag, startPoint x: 447, startPoint y: 290, endPoint x: 433, endPoint y: 292, distance: 13.7
click at [433, 292] on div at bounding box center [434, 294] width 4 height 43
click at [522, 292] on div "mano" at bounding box center [529, 294] width 27 height 14
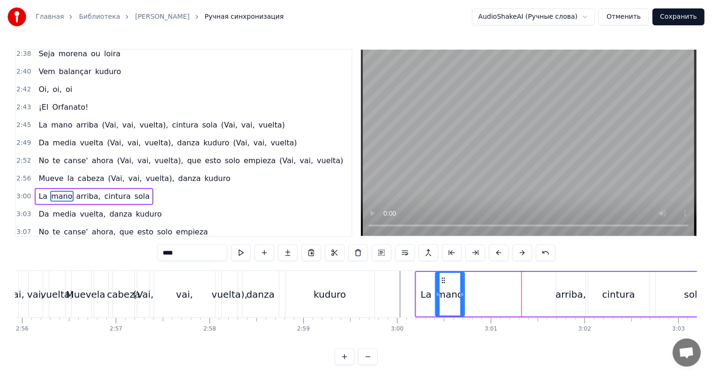
drag, startPoint x: 519, startPoint y: 277, endPoint x: 442, endPoint y: 282, distance: 77.0
click at [442, 282] on icon at bounding box center [442, 280] width 7 height 7
drag, startPoint x: 462, startPoint y: 281, endPoint x: 457, endPoint y: 284, distance: 5.7
click at [459, 284] on div at bounding box center [461, 294] width 4 height 43
click at [567, 283] on div "arriba," at bounding box center [570, 294] width 29 height 45
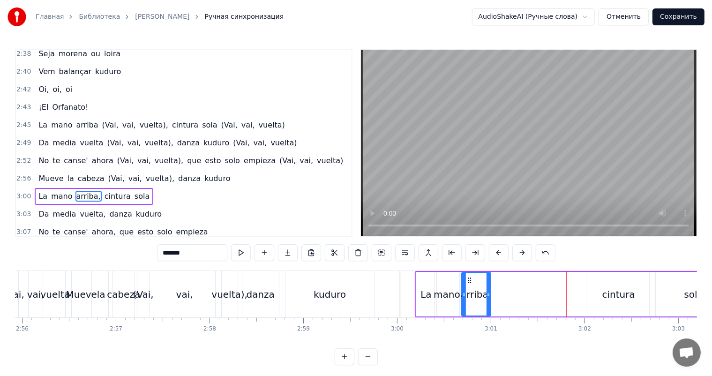
drag, startPoint x: 563, startPoint y: 277, endPoint x: 469, endPoint y: 284, distance: 94.9
click at [469, 284] on div "arriba," at bounding box center [476, 294] width 28 height 43
drag, startPoint x: 488, startPoint y: 289, endPoint x: 541, endPoint y: 289, distance: 53.0
click at [539, 289] on div at bounding box center [541, 294] width 4 height 43
click at [625, 298] on div "cintura" at bounding box center [618, 294] width 33 height 14
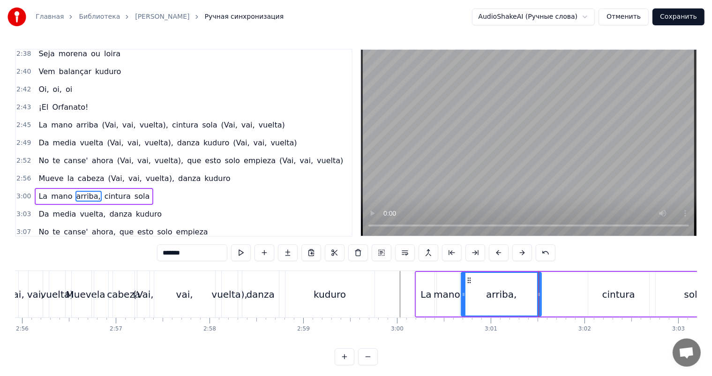
type input "*******"
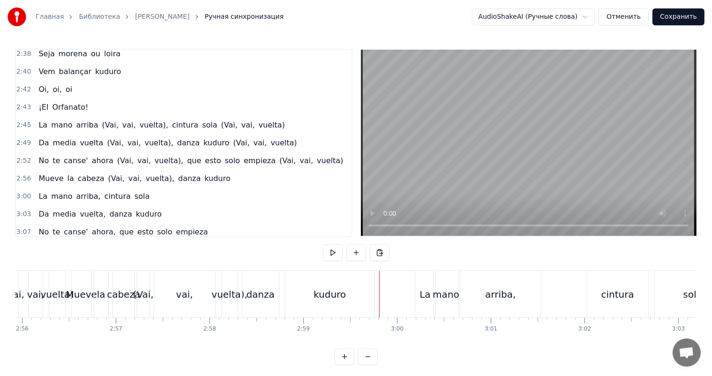
click at [524, 169] on video at bounding box center [529, 143] width 336 height 186
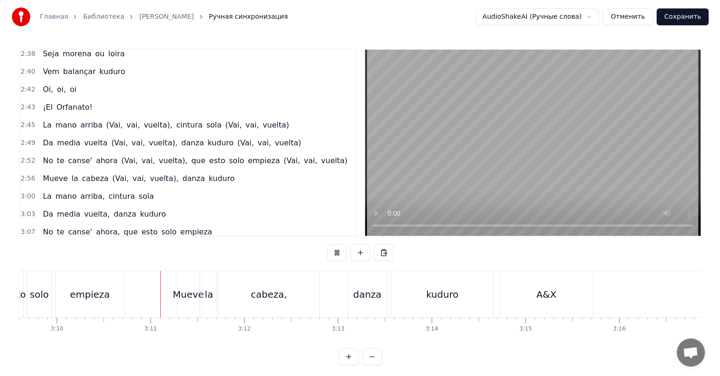
scroll to position [0, 17800]
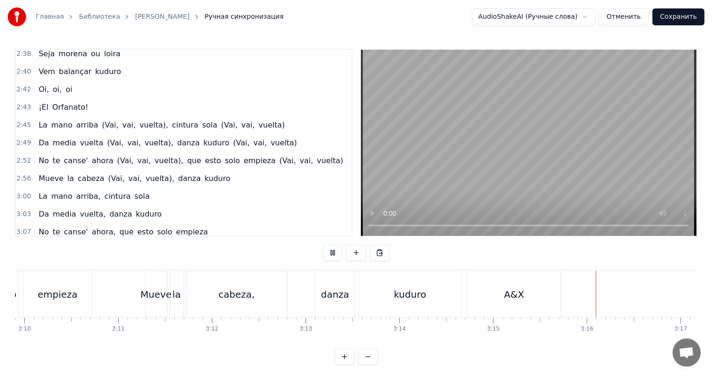
click at [625, 142] on video at bounding box center [529, 143] width 336 height 186
click at [693, 19] on button "Сохранить" at bounding box center [678, 16] width 52 height 17
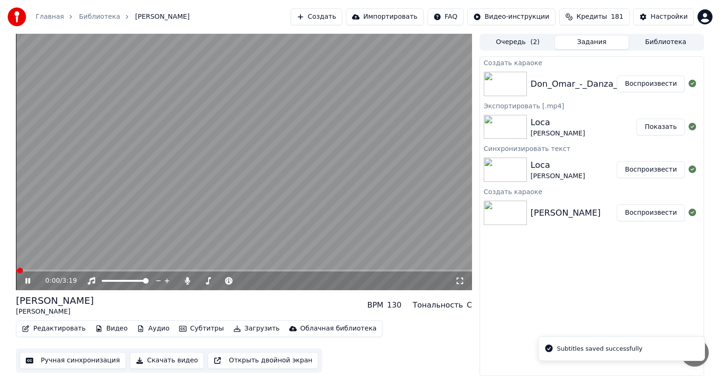
click at [311, 114] on video at bounding box center [244, 162] width 456 height 256
click at [151, 359] on button "Скачать видео" at bounding box center [167, 360] width 75 height 17
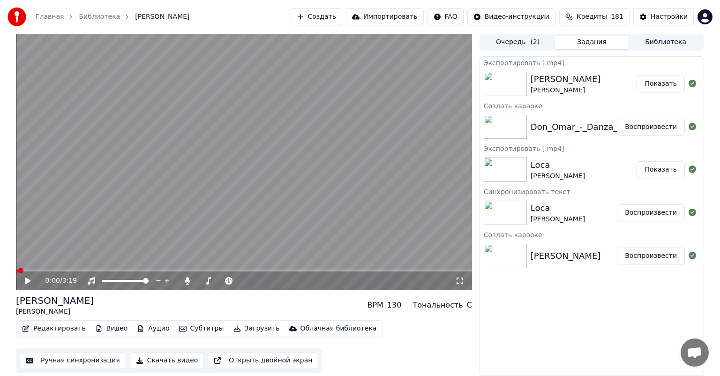
click at [658, 83] on button "Показать" at bounding box center [660, 83] width 48 height 17
